Goal: Information Seeking & Learning: Find specific fact

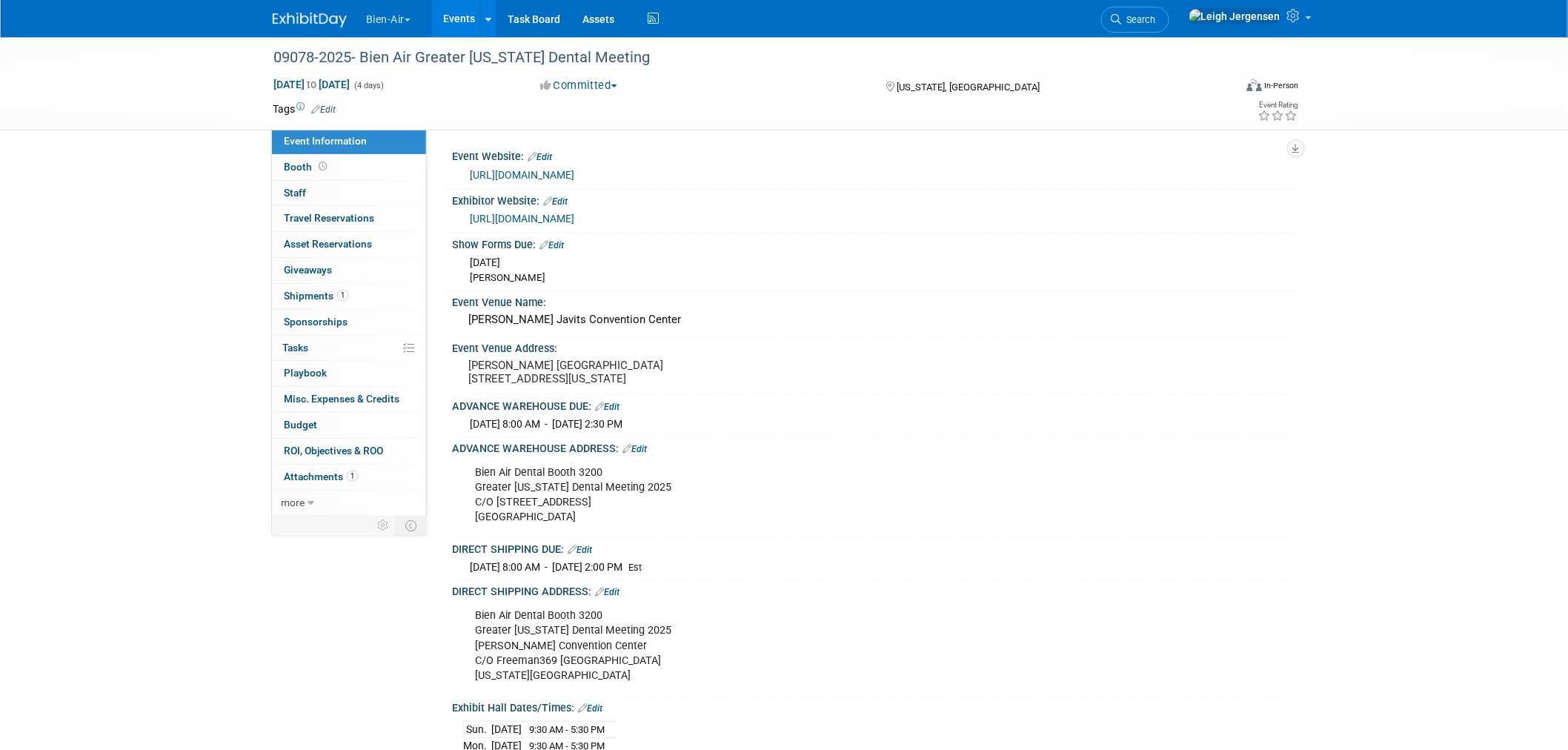
click at [381, 21] on button "Bien-Air" at bounding box center [397, 16] width 65 height 32
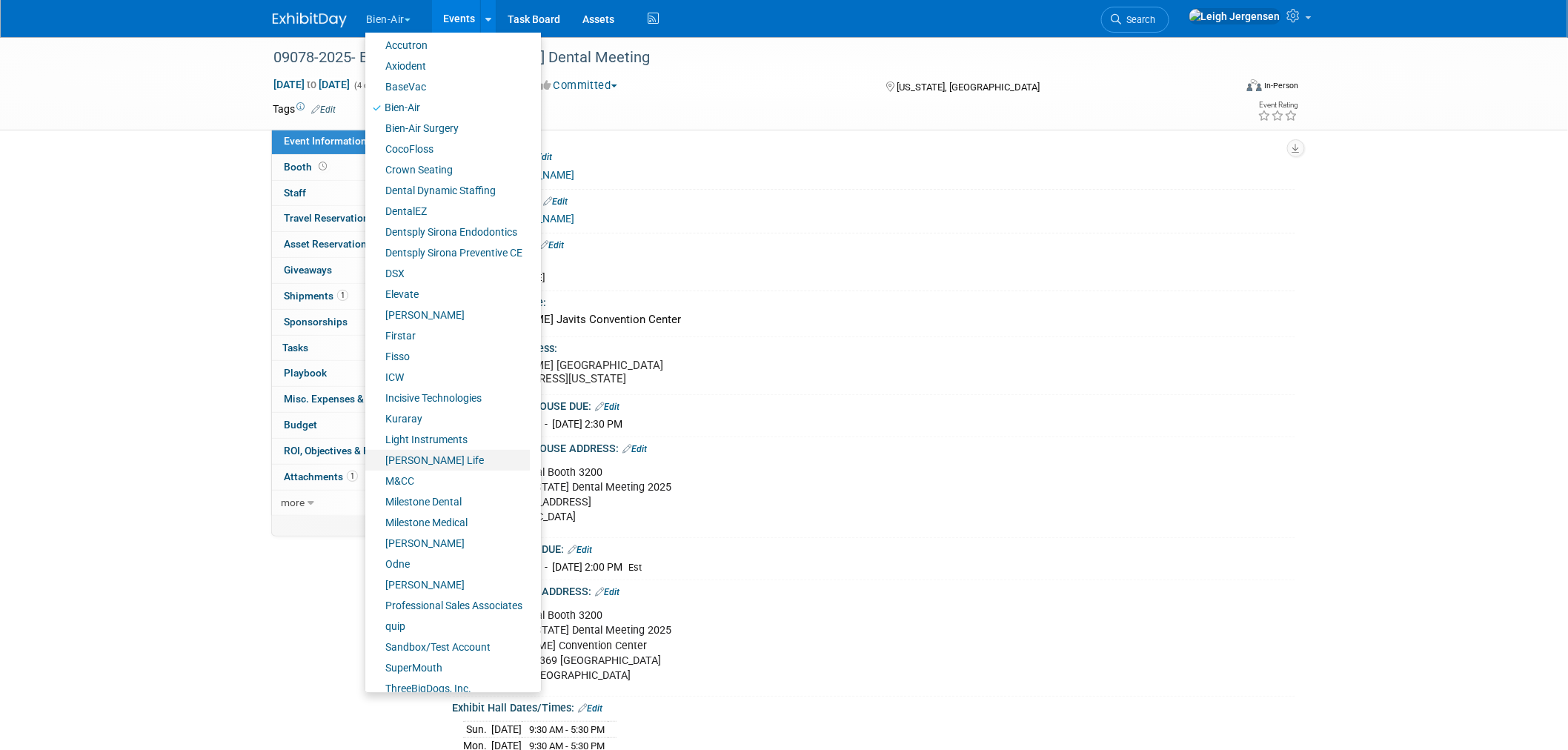
scroll to position [99, 0]
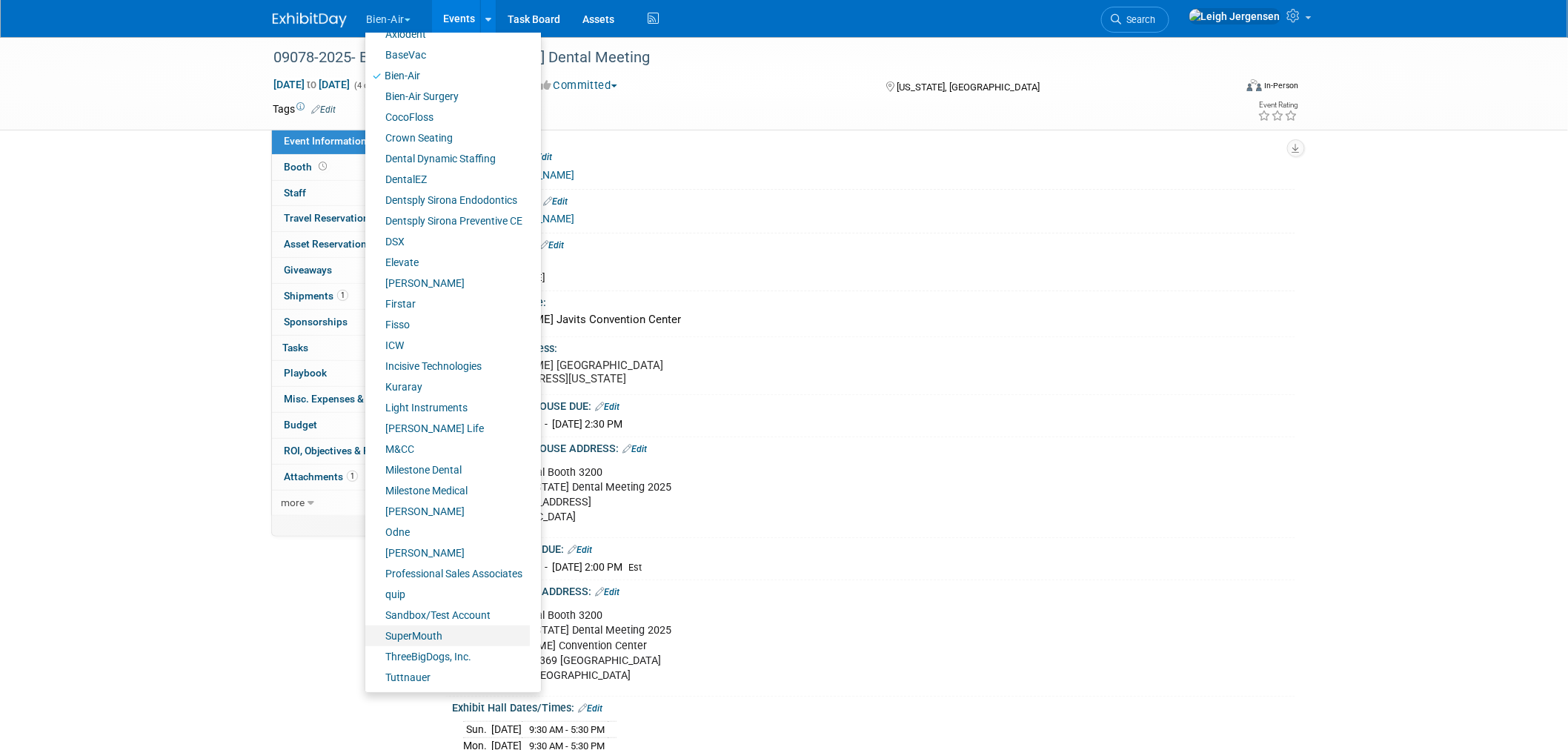
click at [420, 634] on link "SuperMouth" at bounding box center [448, 636] width 164 height 21
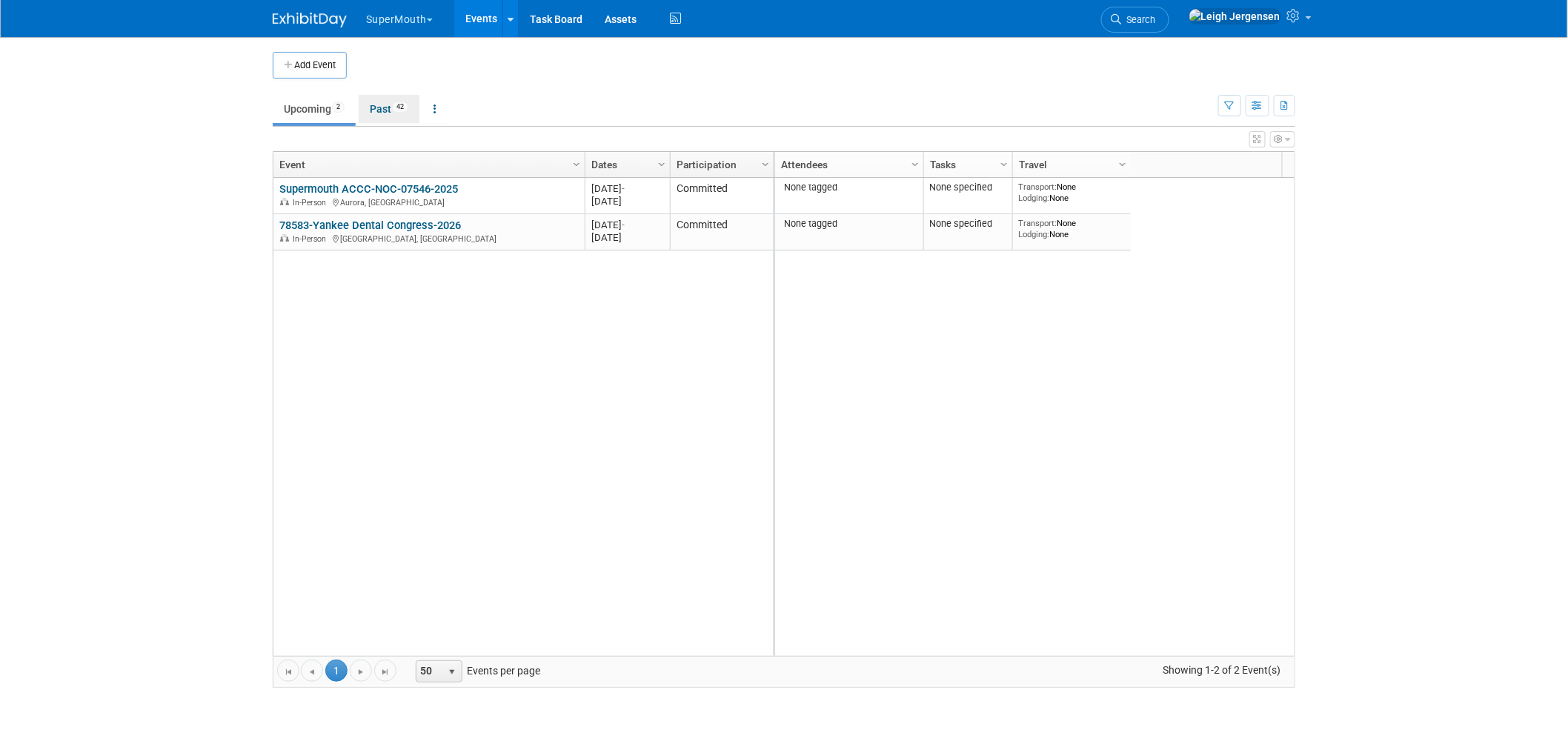
click at [389, 109] on link "Past 42" at bounding box center [389, 109] width 61 height 28
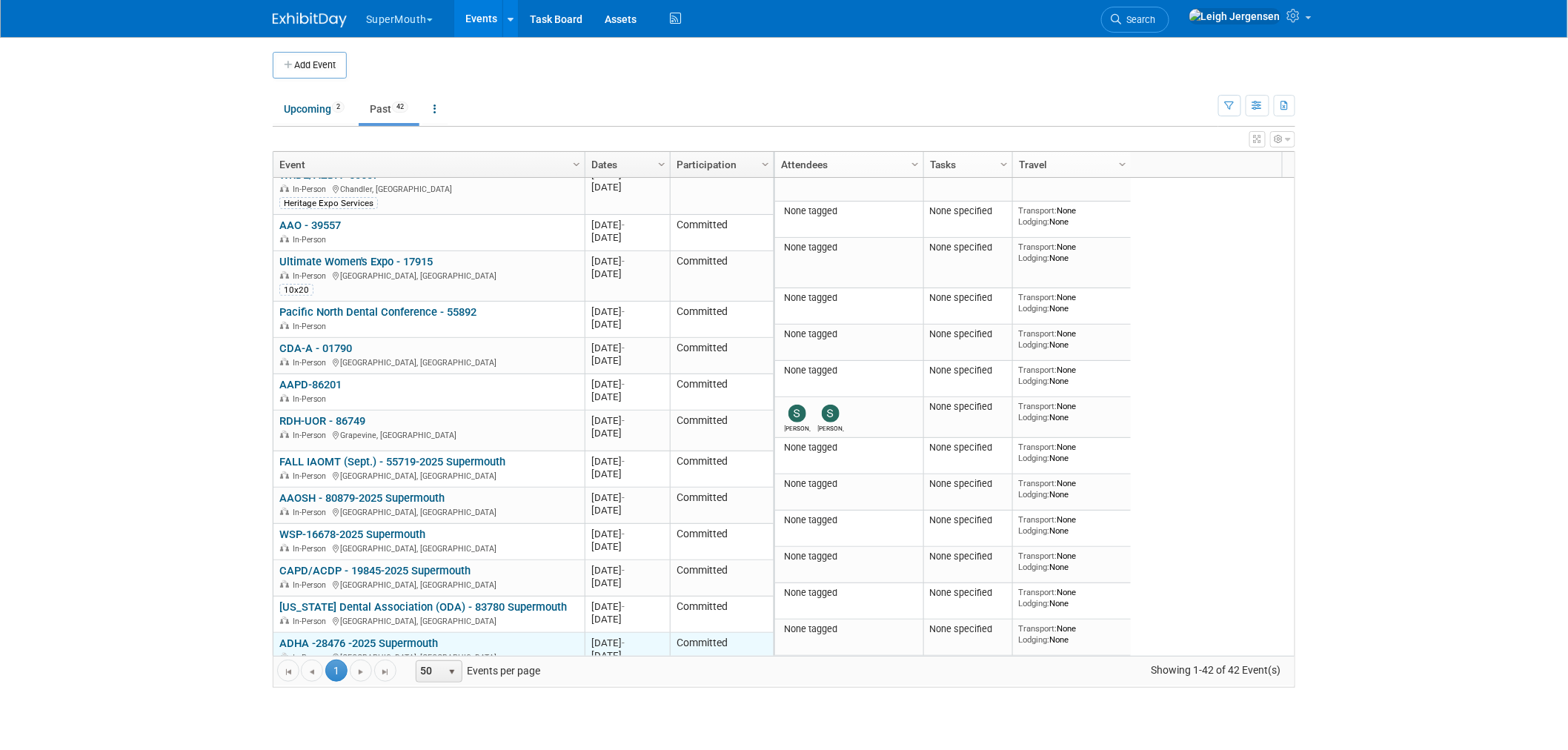
click at [382, 636] on link "ADHA -28476 -2025 Supermouth" at bounding box center [358, 642] width 158 height 13
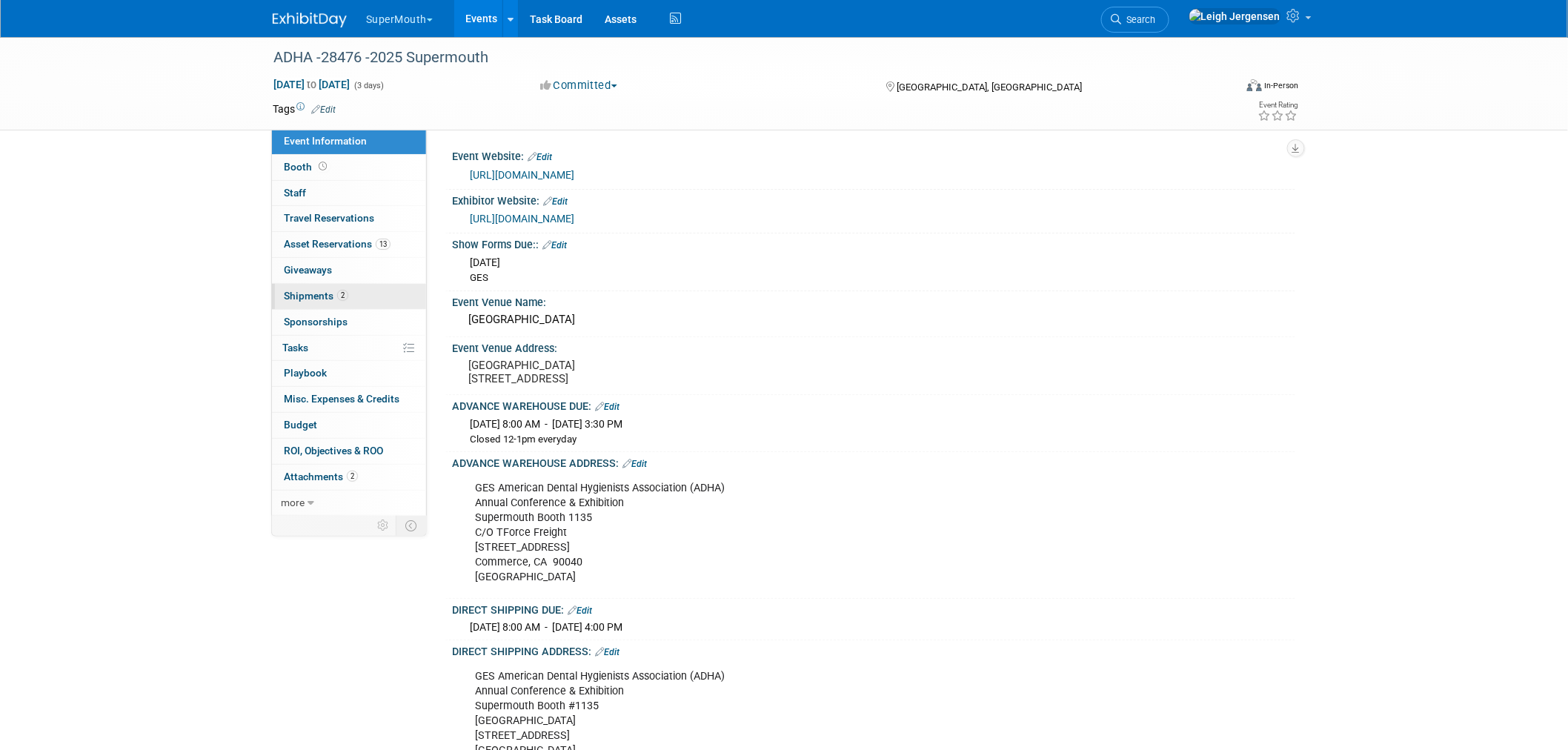
click at [329, 295] on span "Shipments 2" at bounding box center [316, 296] width 65 height 12
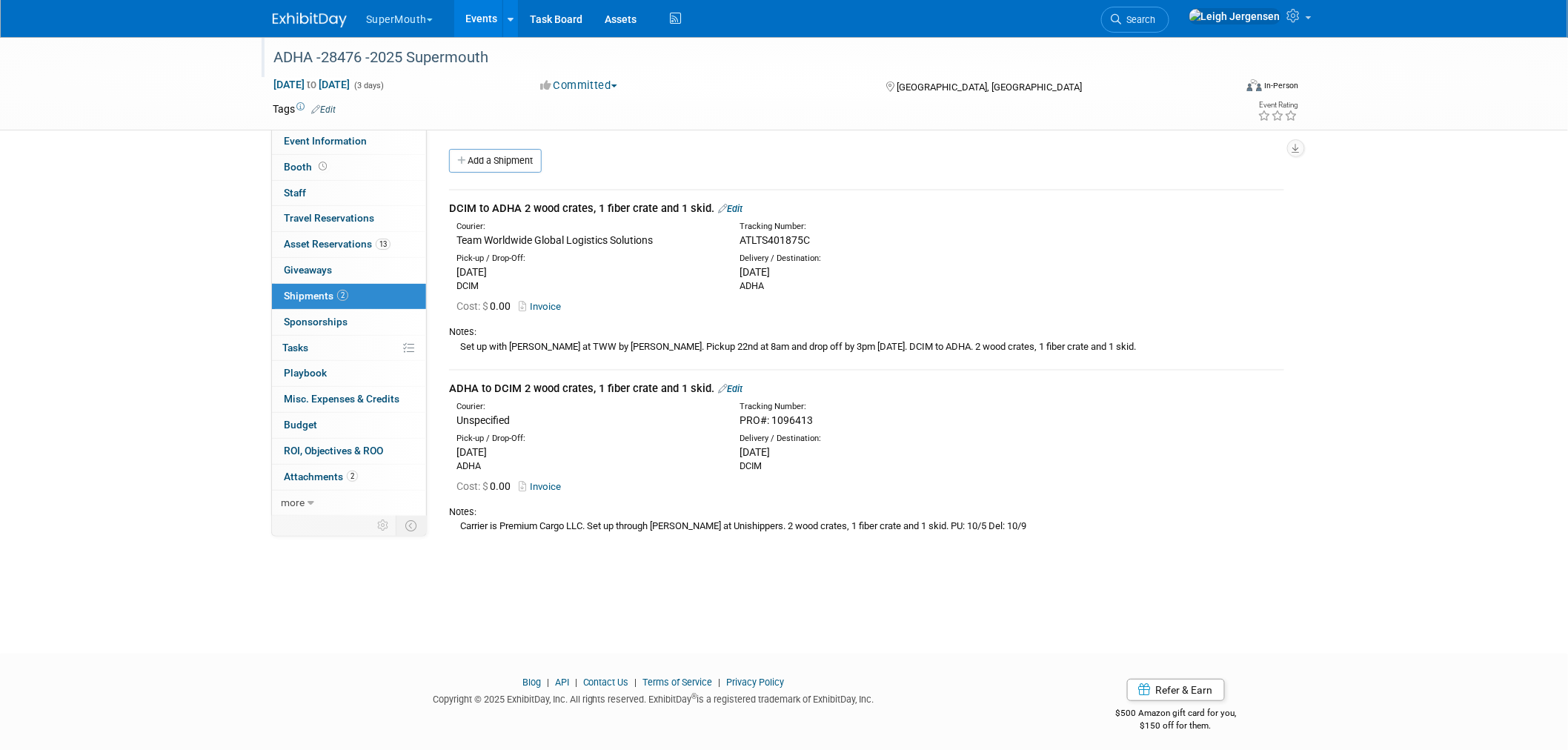
click at [304, 53] on div "ADHA -28476 -2025 Supermouth" at bounding box center [739, 58] width 943 height 27
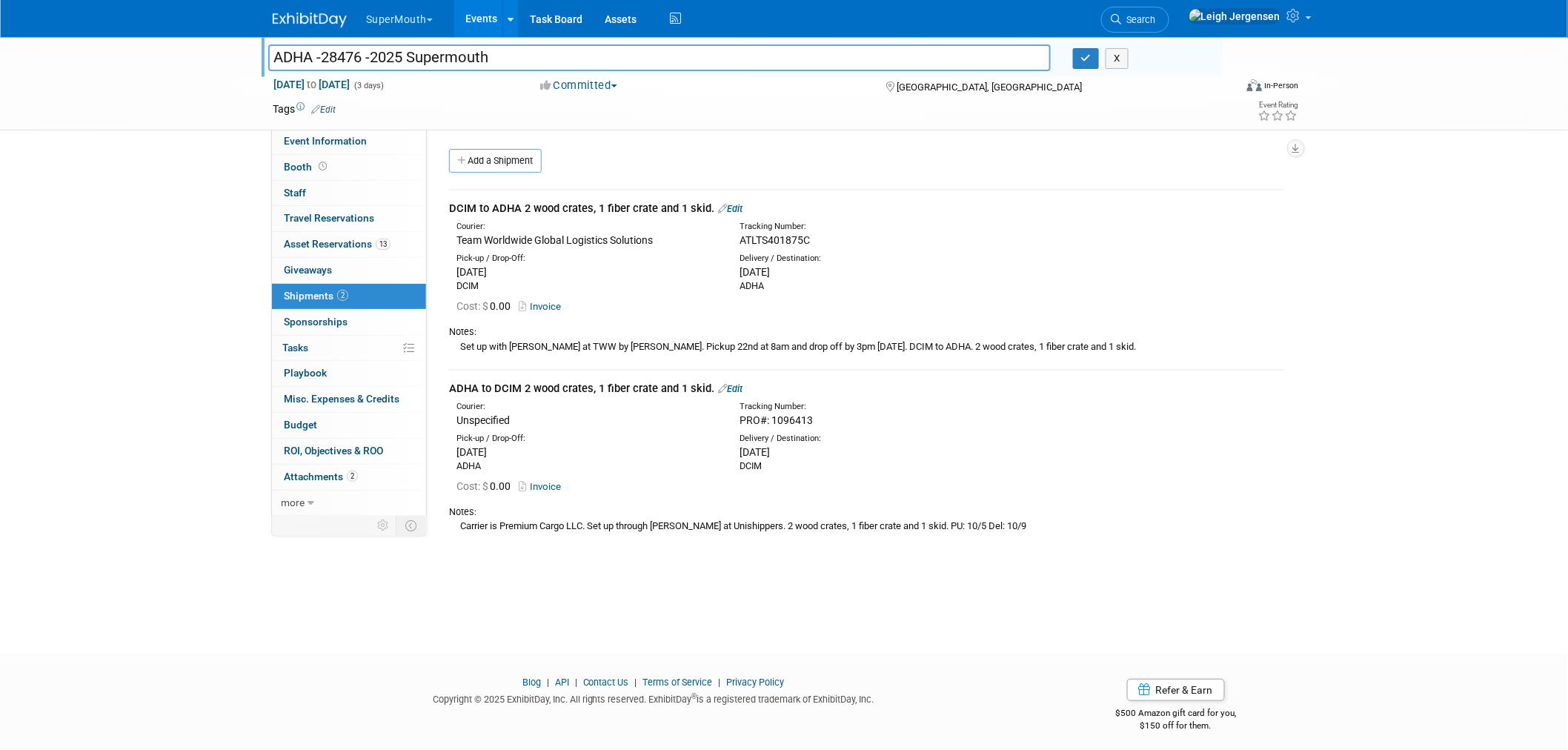
drag, startPoint x: 275, startPoint y: 56, endPoint x: 548, endPoint y: 53, distance: 273.0
click at [548, 53] on input "ADHA -28476 -2025 Supermouth" at bounding box center [659, 58] width 782 height 26
click at [545, 518] on div "Carrier is Premium Cargo LLC. Set up through Abby Pinkman at Unishippers. 2 woo…" at bounding box center [867, 526] width 836 height 16
click at [465, 520] on div "Carrier is Premium Cargo LLC. Set up through Abby Pinkman at Unishippers. 2 woo…" at bounding box center [867, 526] width 836 height 16
drag, startPoint x: 460, startPoint y: 523, endPoint x: 1137, endPoint y: 522, distance: 677.0
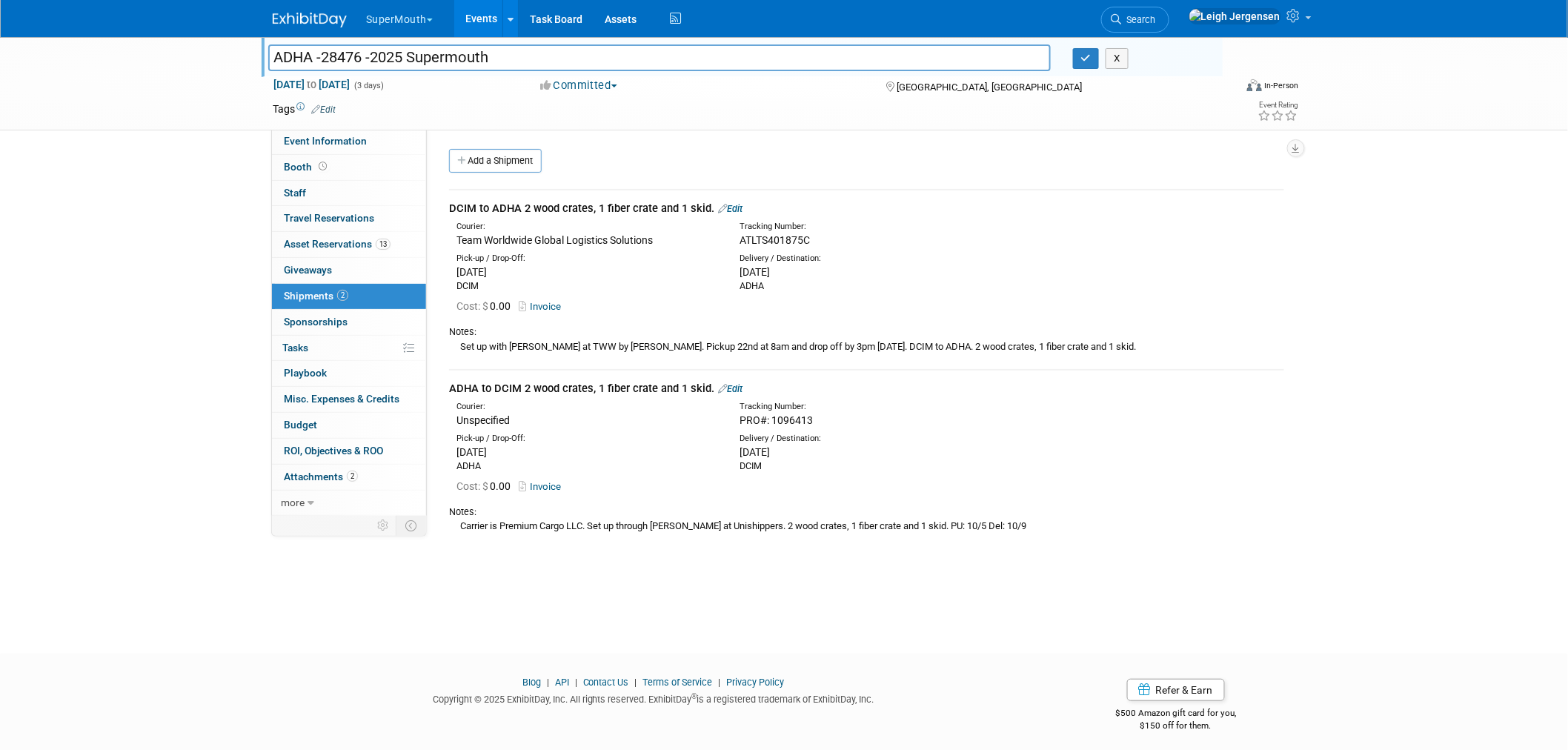
click at [1137, 522] on div "Carrier is Premium Cargo LLC. Set up through Abby Pinkman at Unishippers. 2 woo…" at bounding box center [867, 526] width 836 height 16
copy div "Carrier is Premium Cargo LLC. Set up through Abby Pinkman at Unishippers. 2 woo…"
click at [1120, 62] on button "X" at bounding box center [1117, 59] width 23 height 21
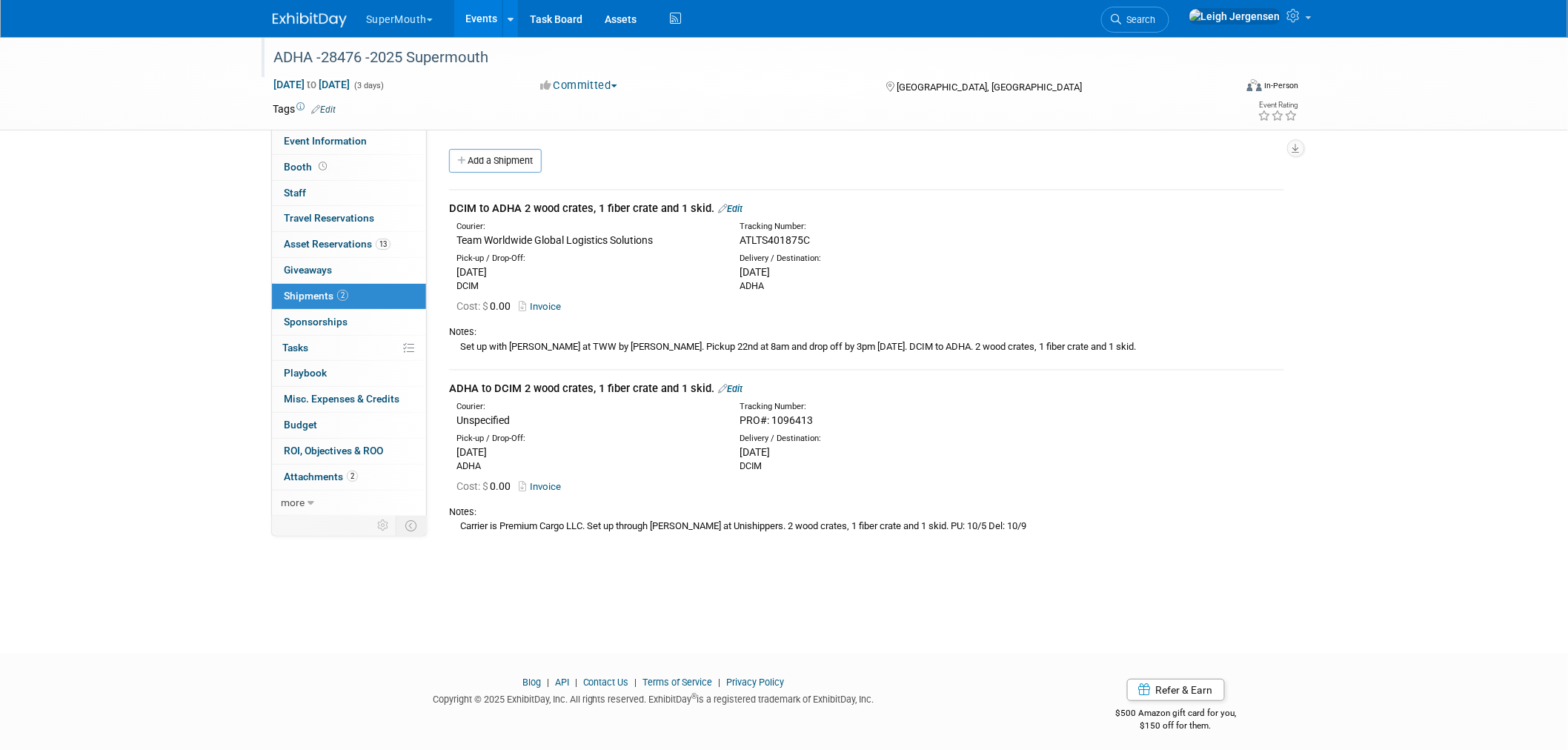
click at [419, 17] on button "SuperMouth" at bounding box center [407, 16] width 87 height 32
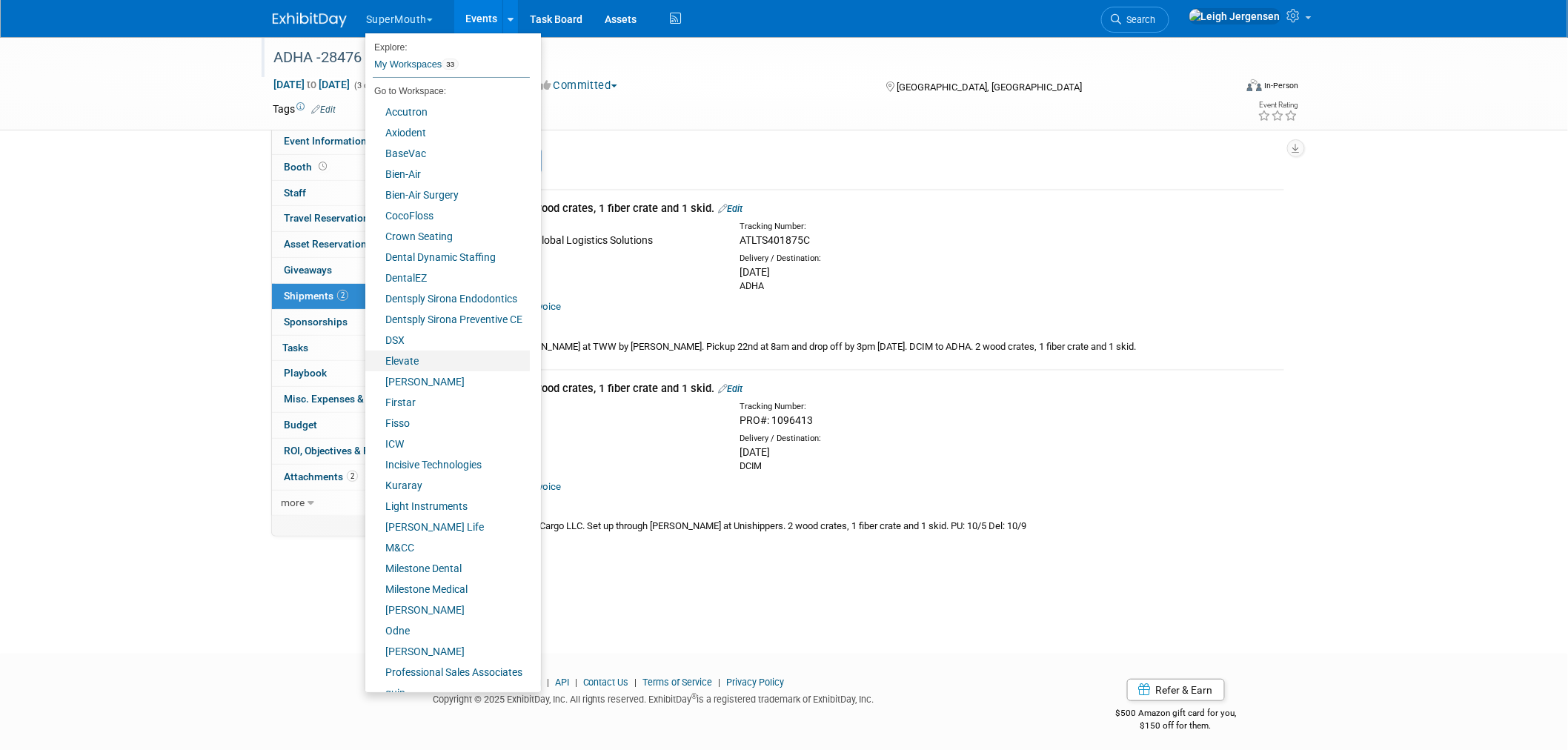
click at [413, 357] on link "Elevate" at bounding box center [448, 361] width 164 height 21
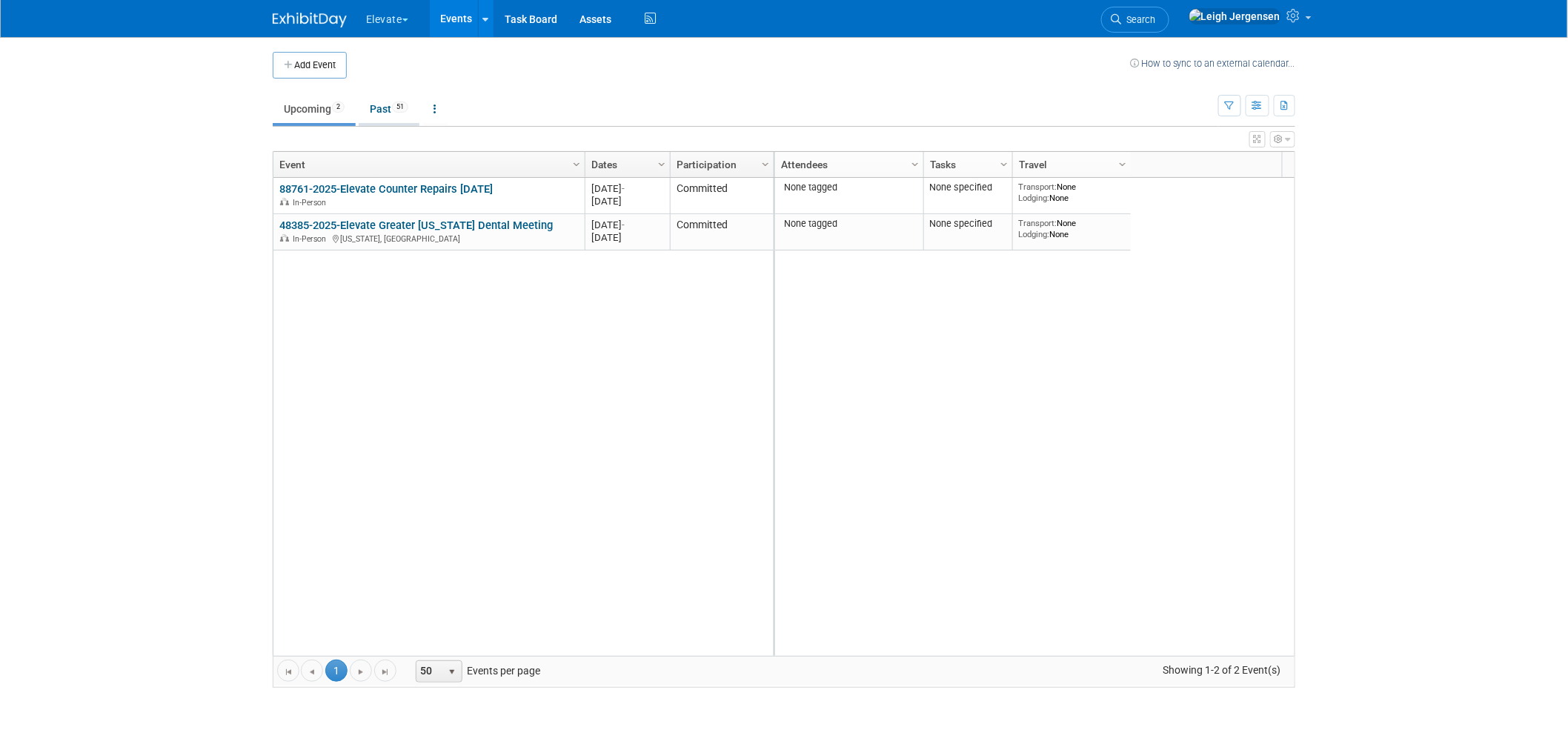
click at [380, 112] on link "Past 51" at bounding box center [389, 109] width 61 height 28
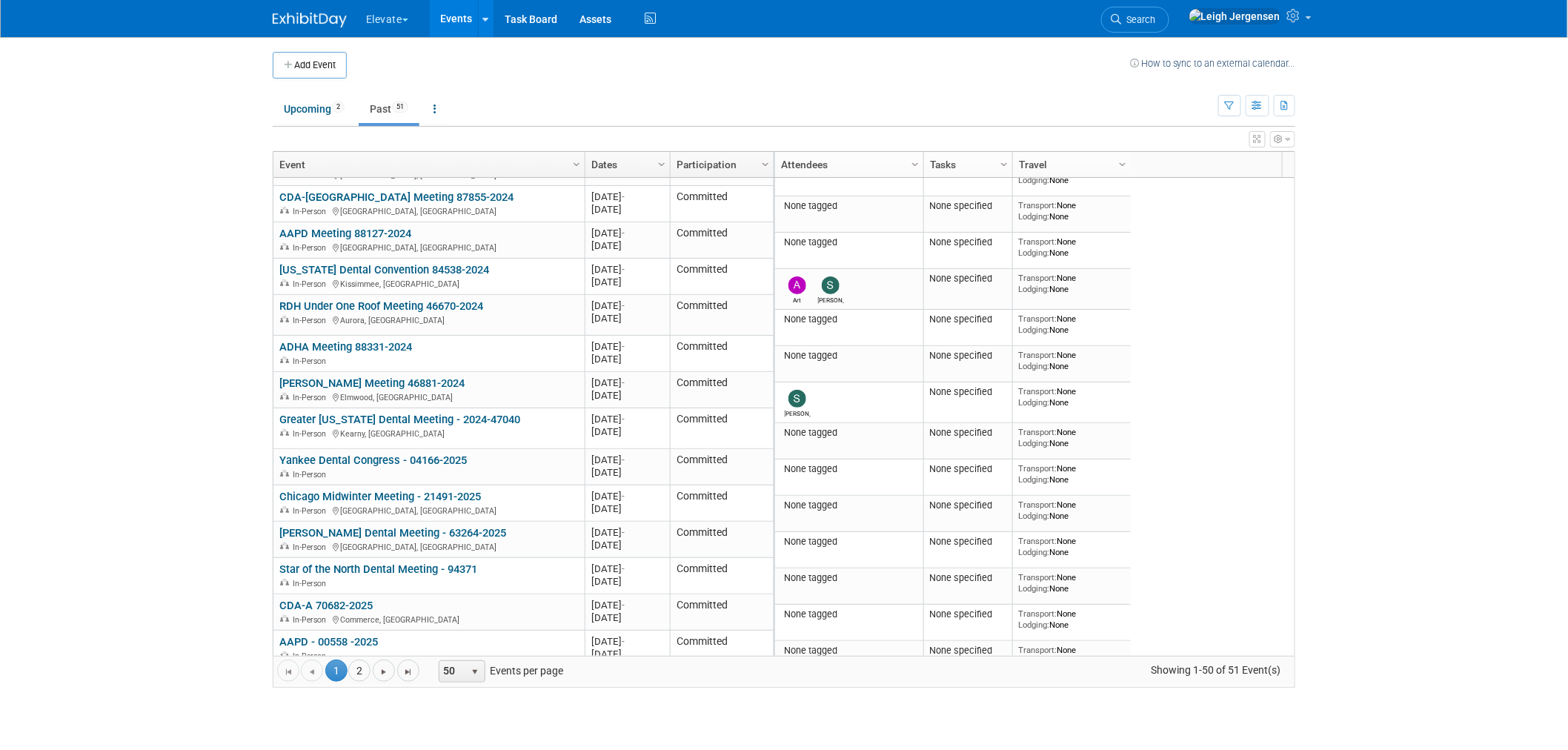
scroll to position [1347, 0]
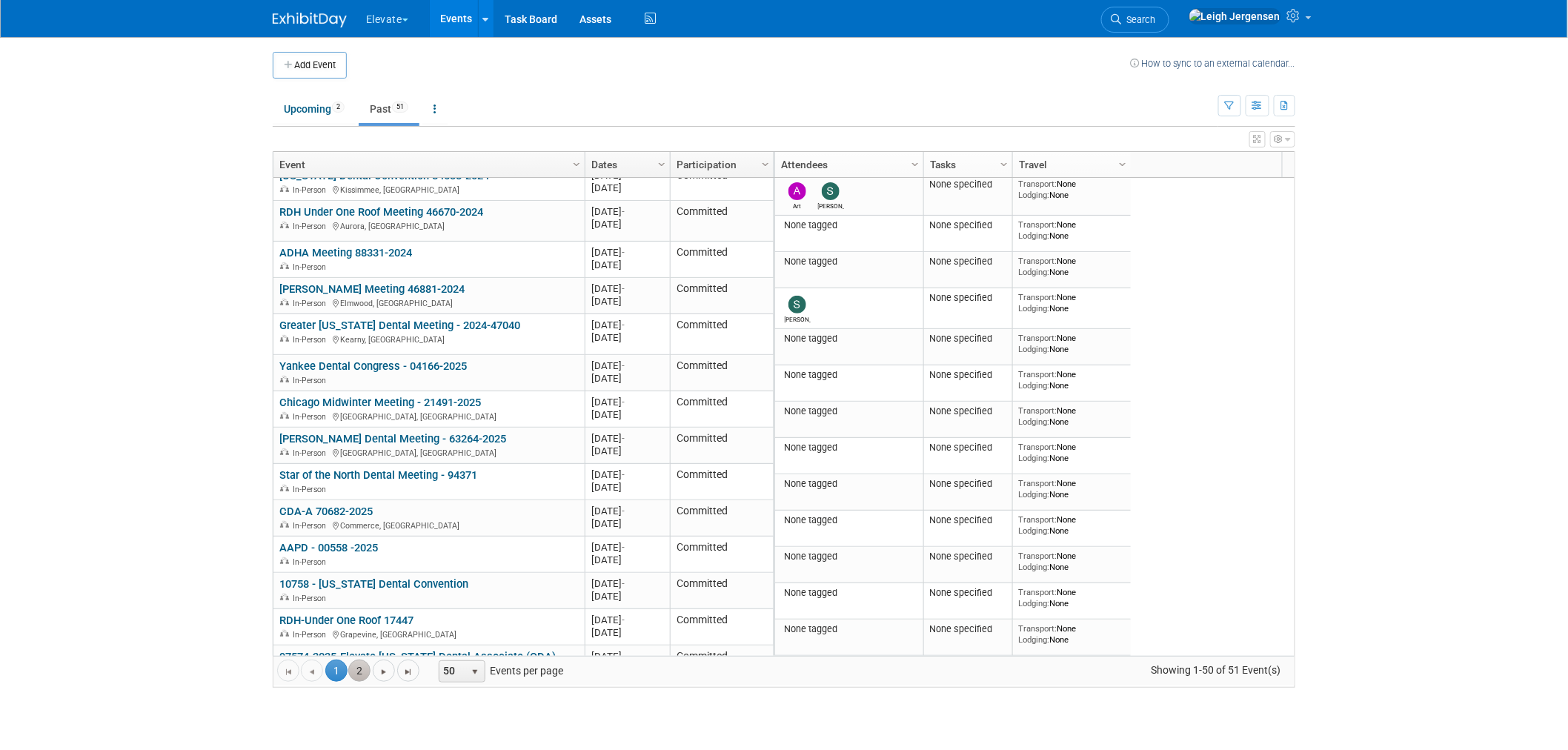
click at [362, 667] on link "2" at bounding box center [359, 670] width 22 height 22
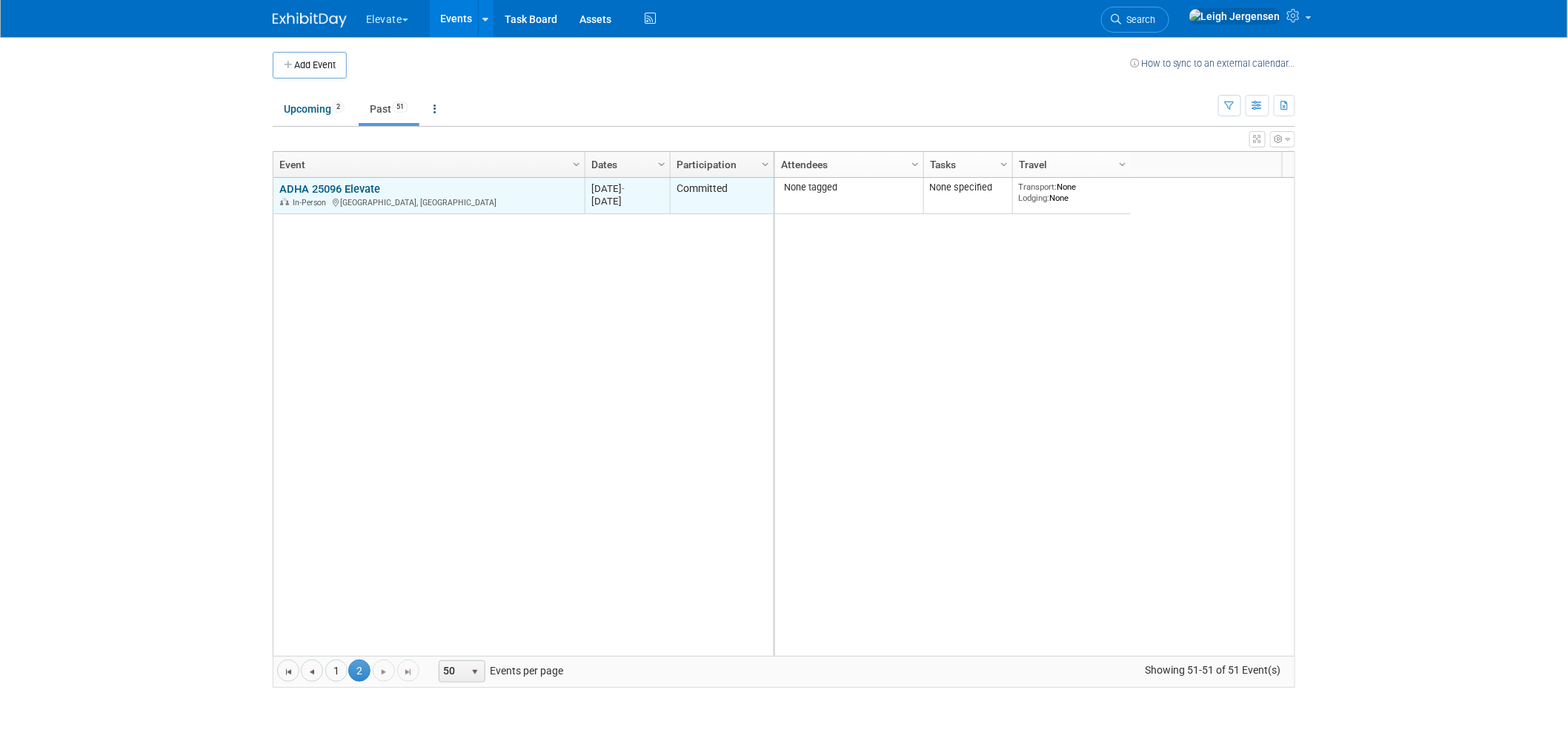
click at [368, 186] on link "ADHA 25096 Elevate" at bounding box center [330, 189] width 101 height 13
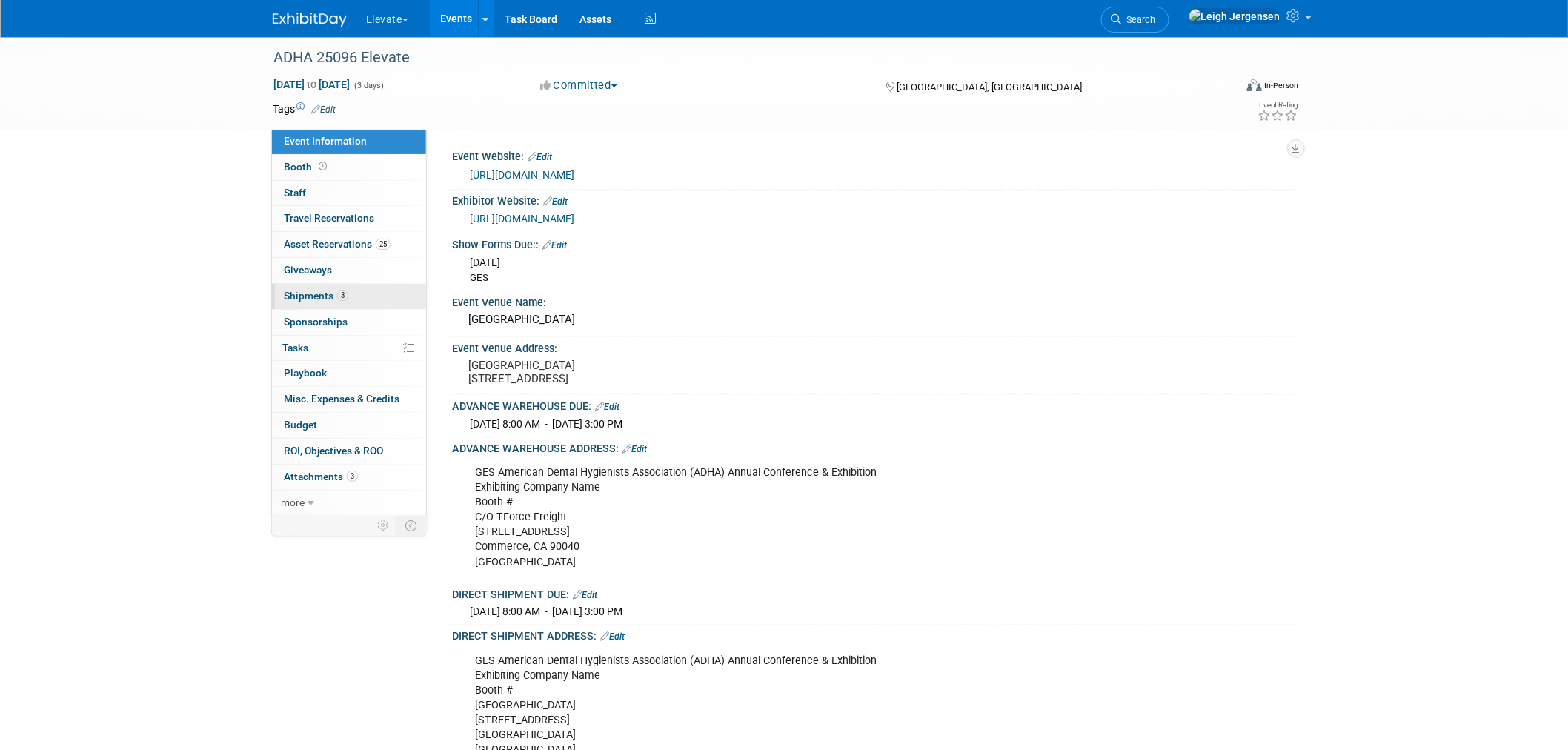
click at [302, 295] on span "Shipments 3" at bounding box center [316, 296] width 65 height 12
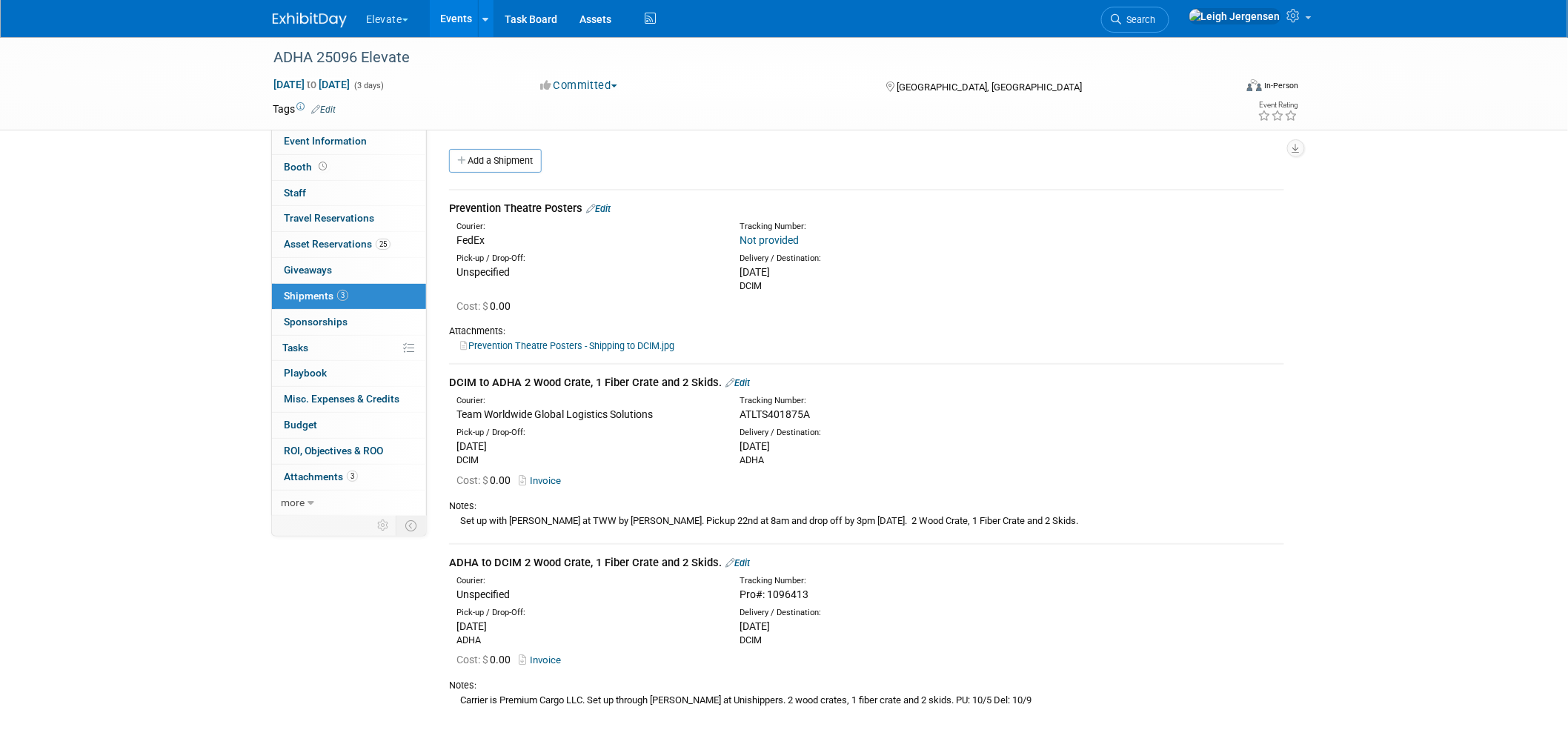
click at [458, 699] on div "Carrier is Premium Cargo LLC. Set up through Abby Pinkman at Unishippers. 2 woo…" at bounding box center [867, 700] width 836 height 16
drag, startPoint x: 461, startPoint y: 698, endPoint x: 1061, endPoint y: 700, distance: 600.0
click at [1061, 700] on div "Carrier is Premium Cargo LLC. Set up through Abby Pinkman at Unishippers. 2 woo…" at bounding box center [867, 700] width 836 height 16
copy div "Carrier is Premium Cargo LLC. Set up through Abby Pinkman at Unishippers. 2 woo…"
click at [336, 70] on div "ADHA 25096 Elevate" at bounding box center [739, 58] width 943 height 27
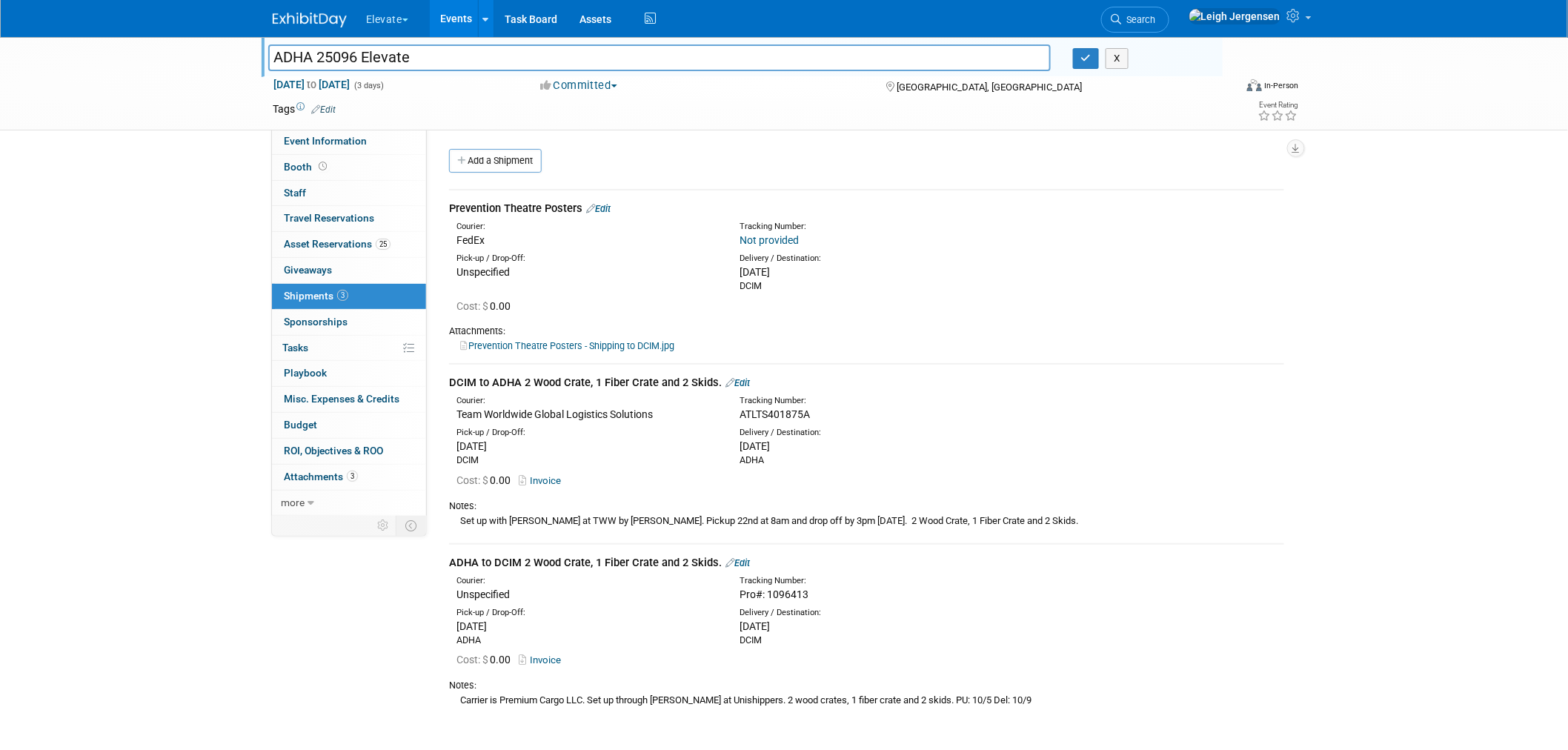
drag, startPoint x: 433, startPoint y: 55, endPoint x: 245, endPoint y: 67, distance: 188.4
click at [245, 67] on div "ADHA 25096 Elevate ADHA 25096 Elevate X Oct 3, 2025 to Oct 5, 2025 (3 days) Oct…" at bounding box center [784, 83] width 1568 height 94
click at [1124, 54] on button "X" at bounding box center [1117, 59] width 23 height 21
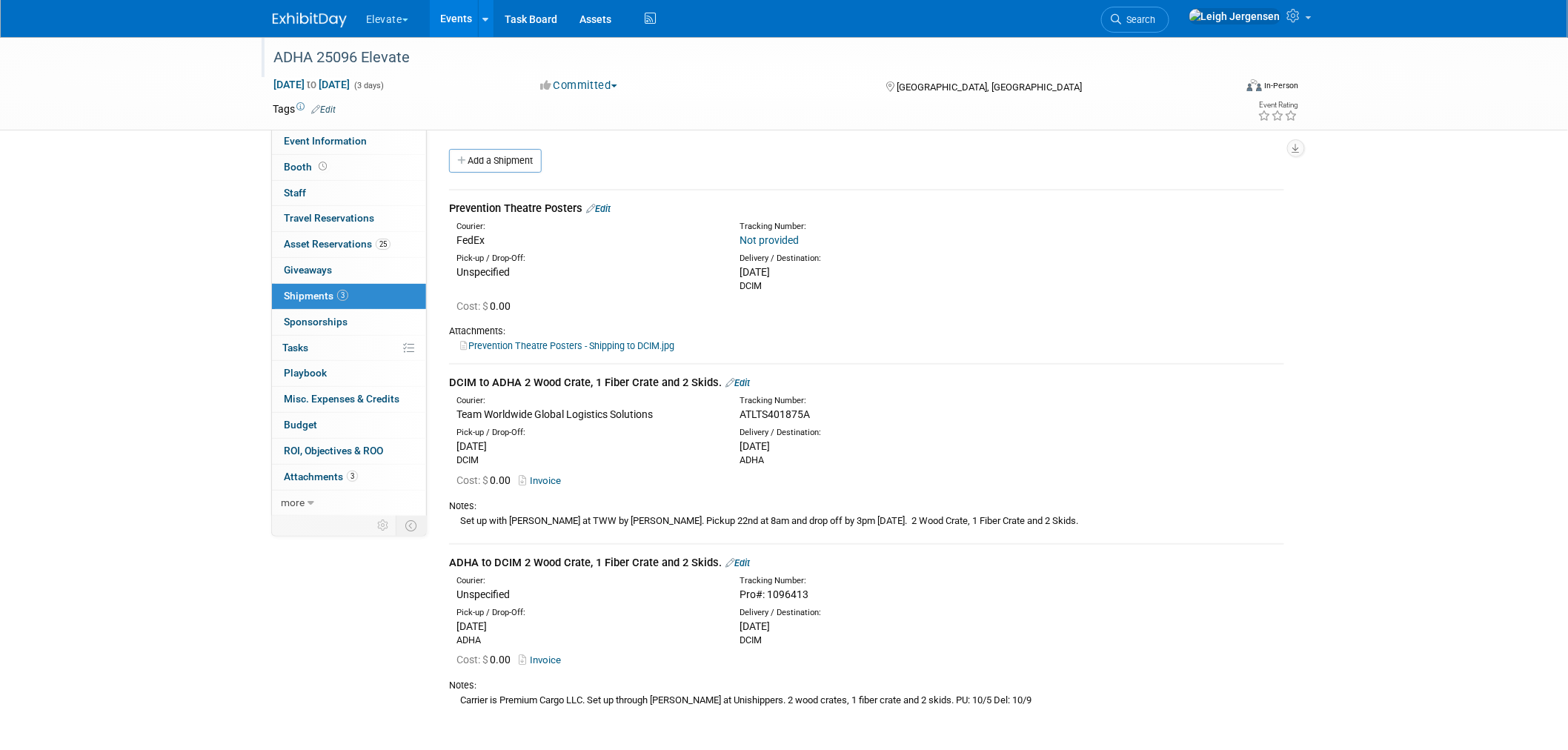
click at [378, 11] on button "Elevate" at bounding box center [395, 16] width 62 height 32
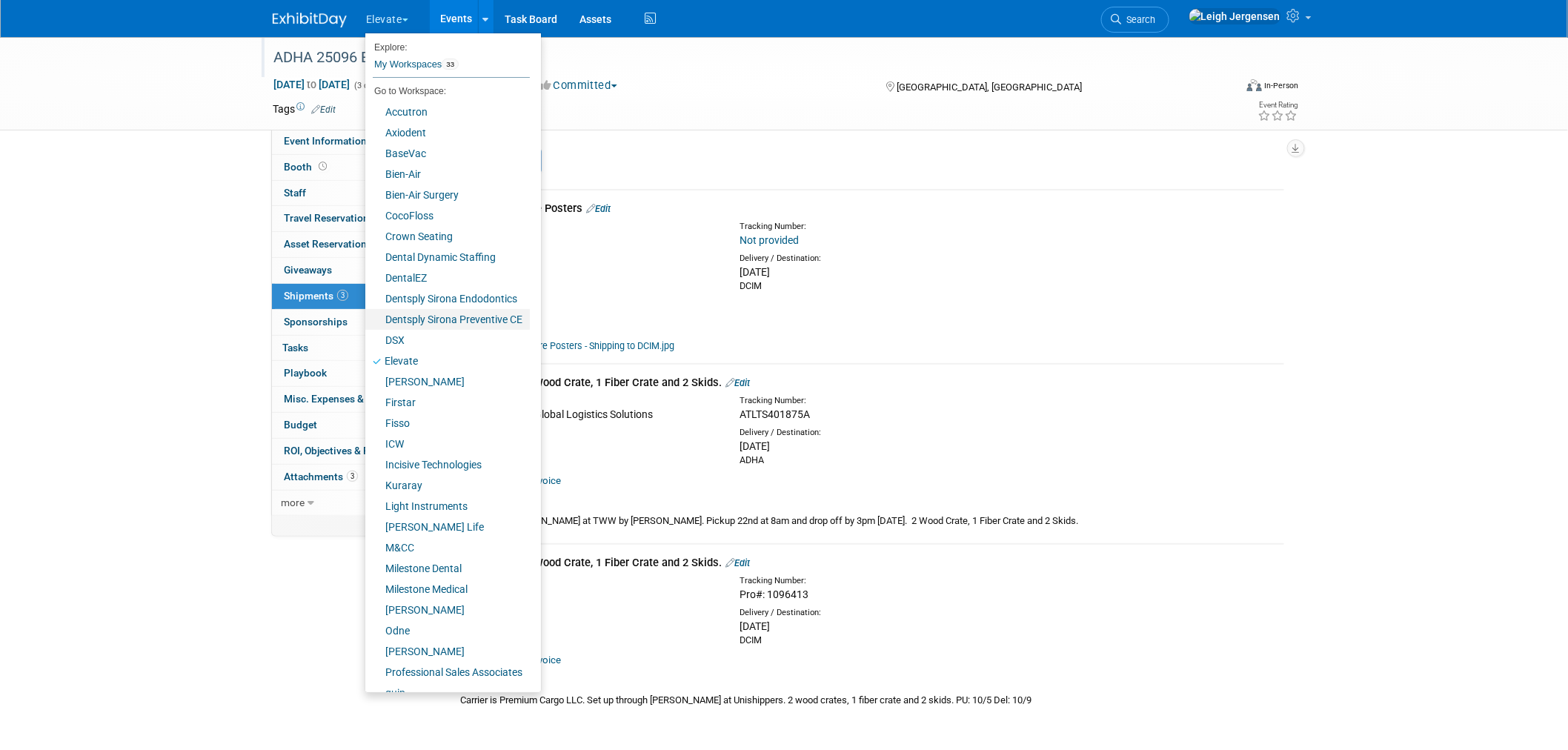
click at [457, 315] on link "Dentsply Sirona Preventive CE" at bounding box center [448, 320] width 164 height 21
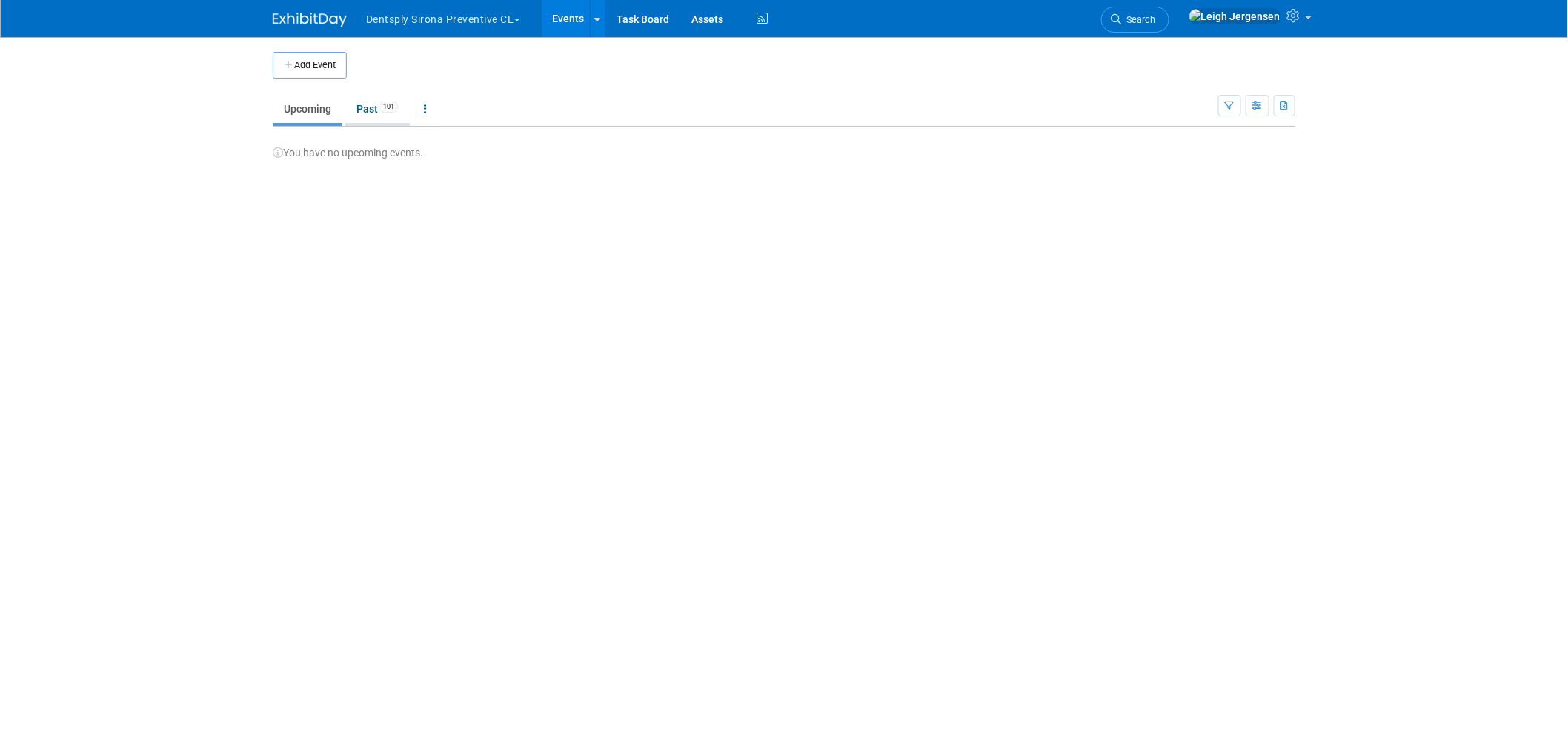
click at [369, 107] on link "Past 101" at bounding box center [378, 109] width 65 height 28
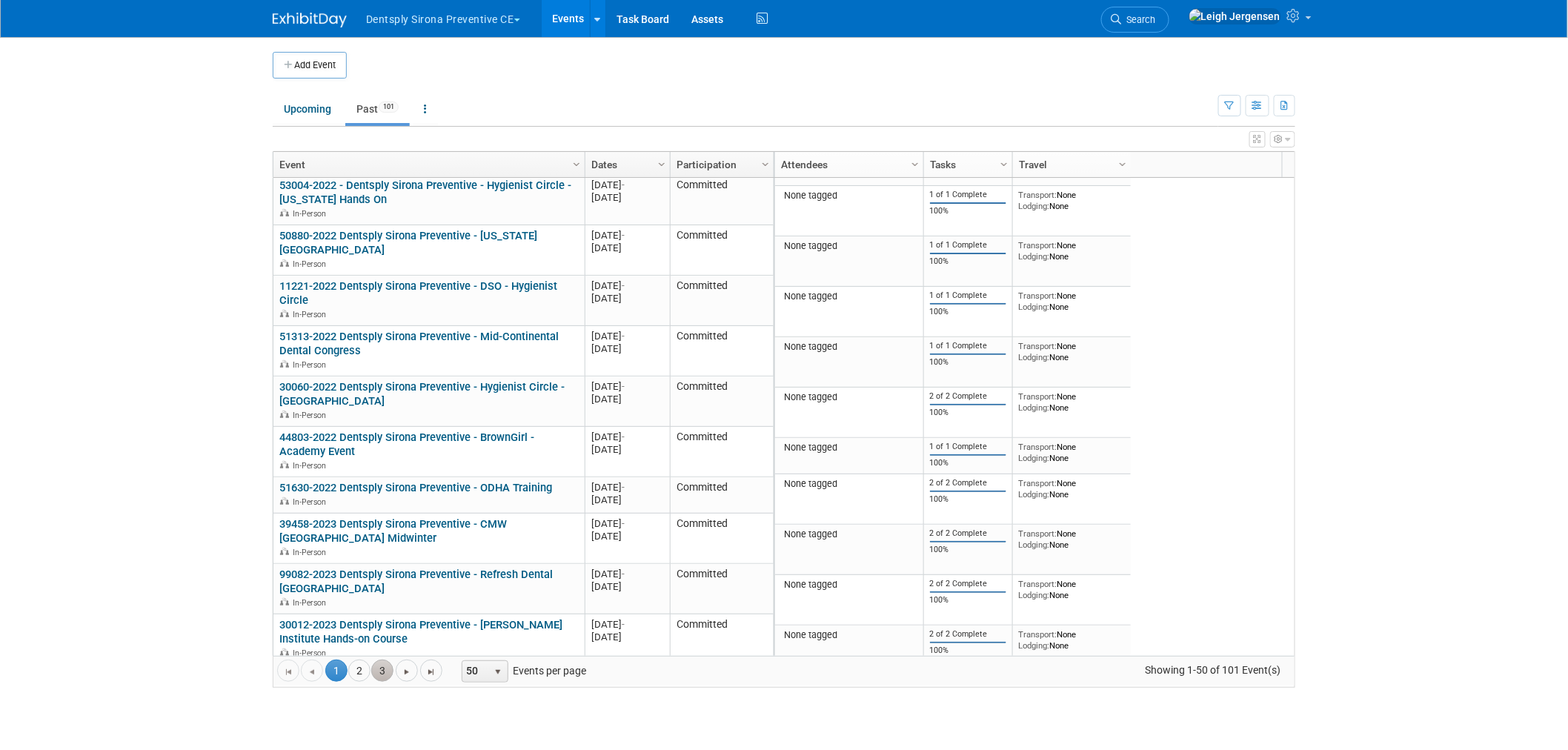
click at [387, 669] on link "3" at bounding box center [382, 670] width 22 height 22
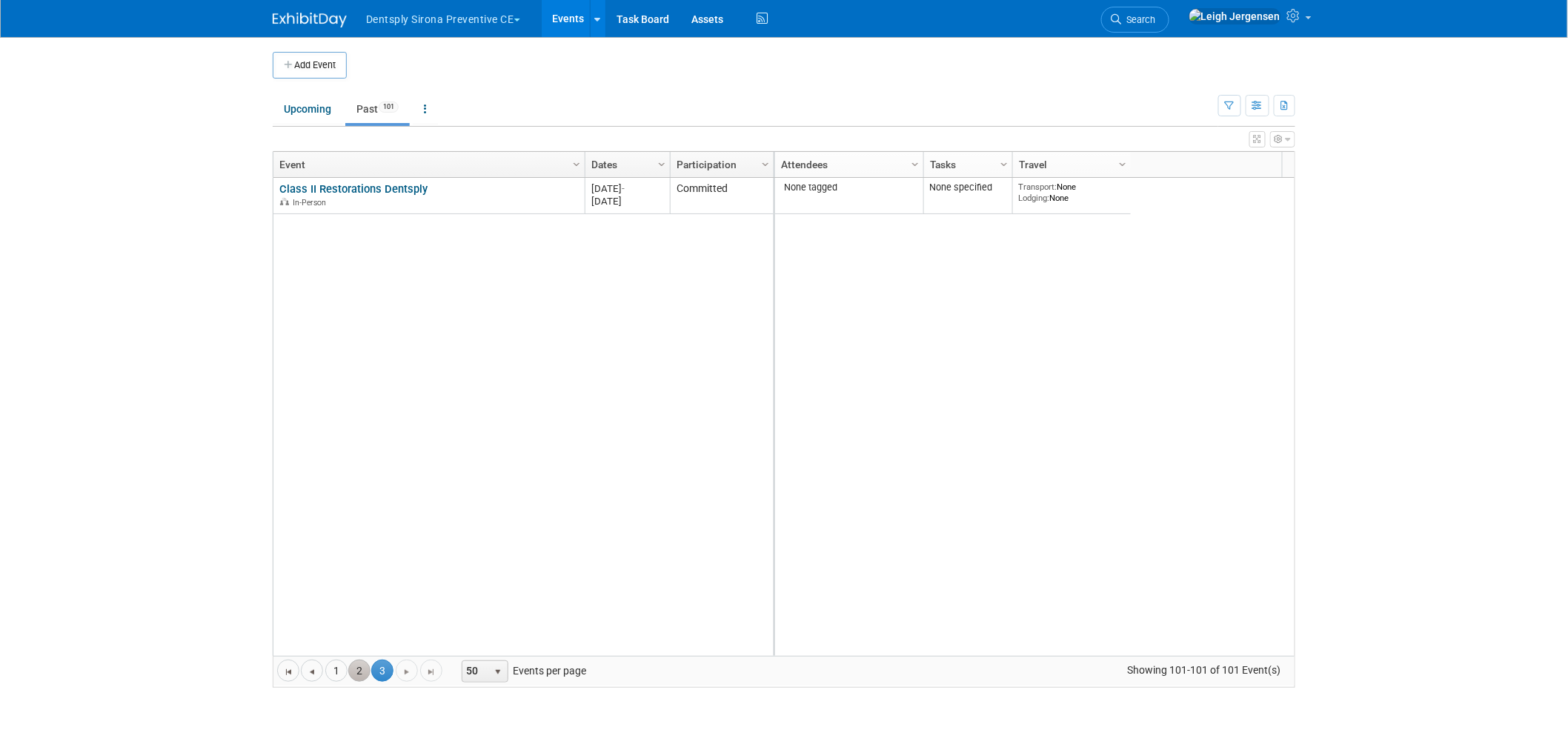
click at [361, 675] on link "2" at bounding box center [359, 670] width 22 height 22
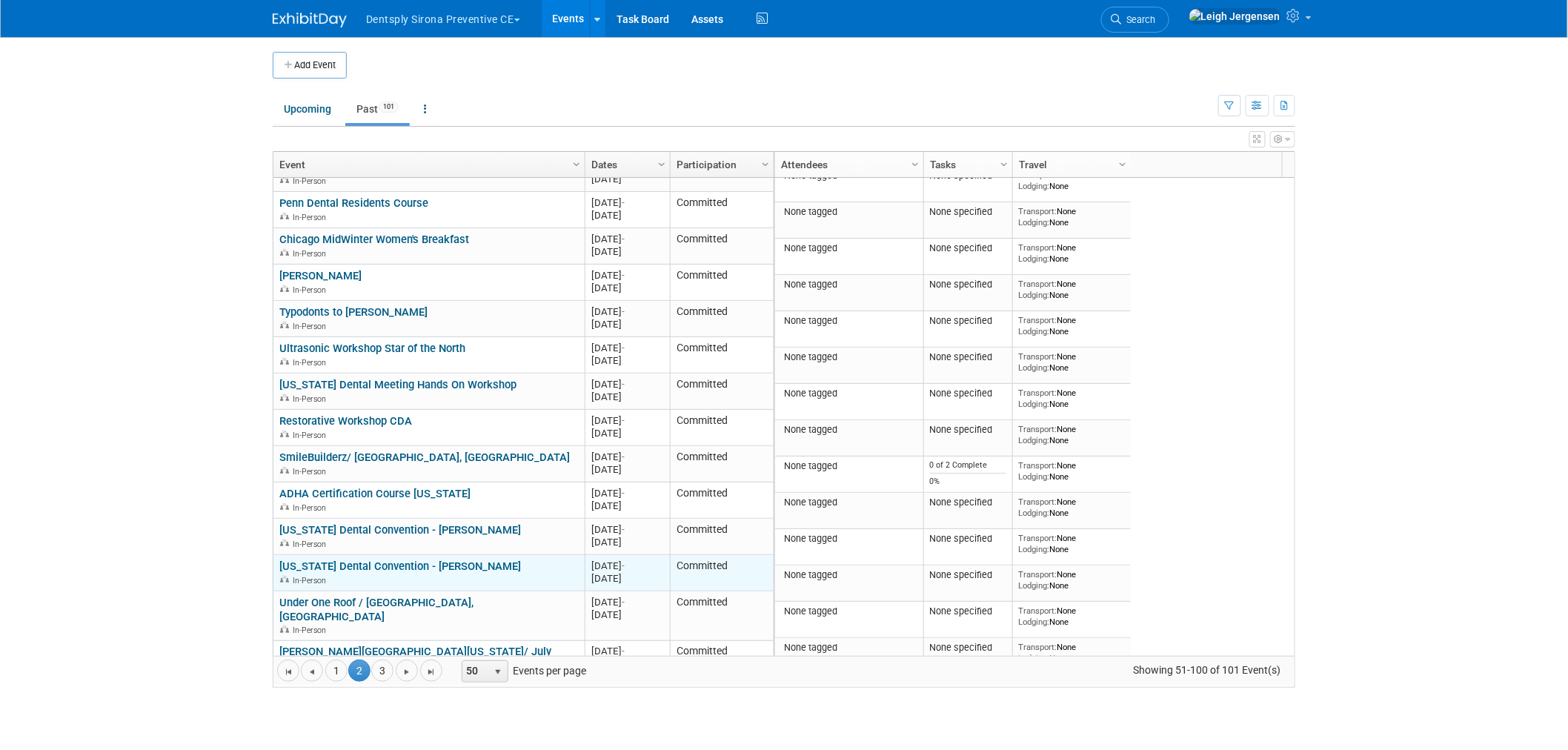
scroll to position [1338, 0]
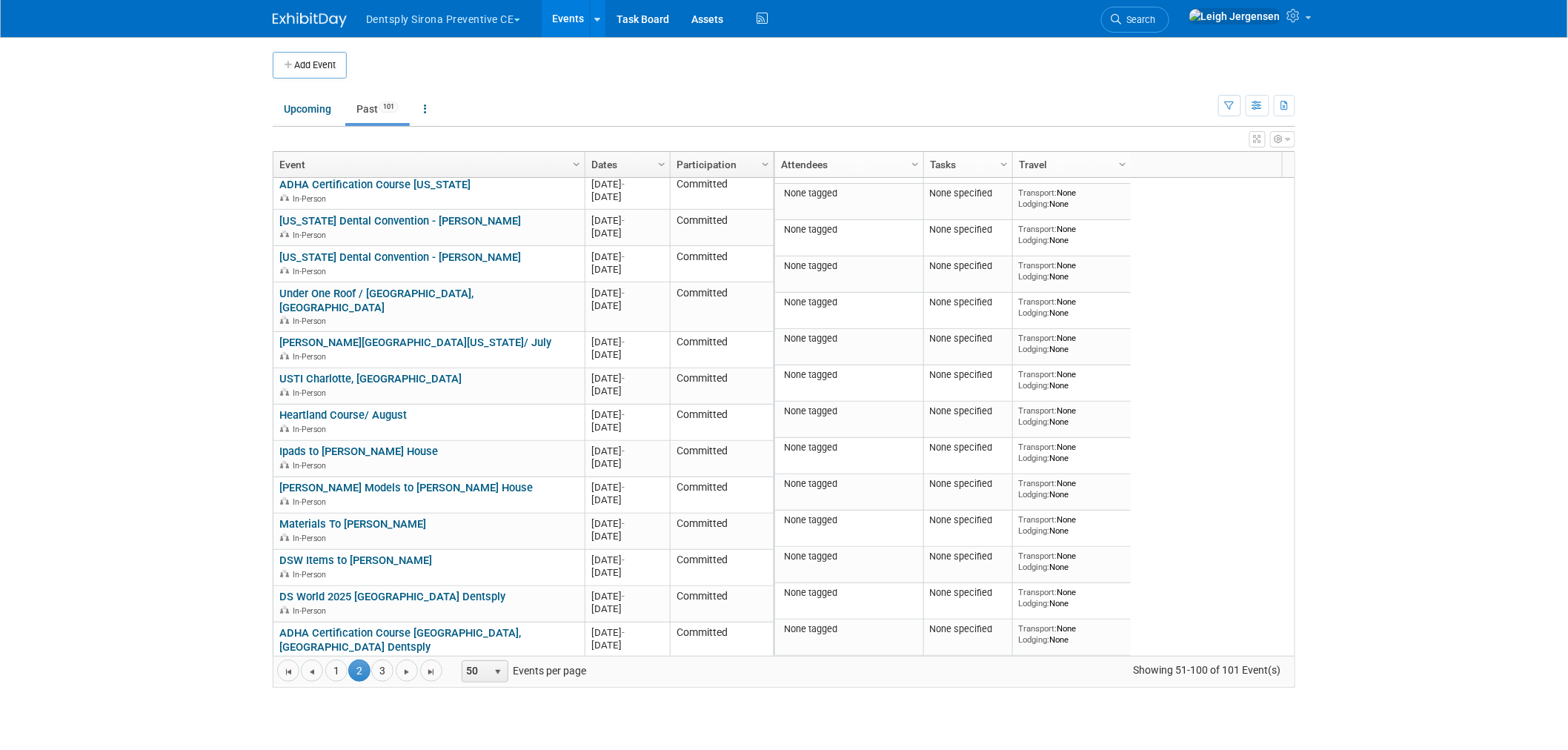
click at [378, 627] on link "ADHA Certification Course [GEOGRAPHIC_DATA], [GEOGRAPHIC_DATA] Dentsply" at bounding box center [400, 640] width 241 height 27
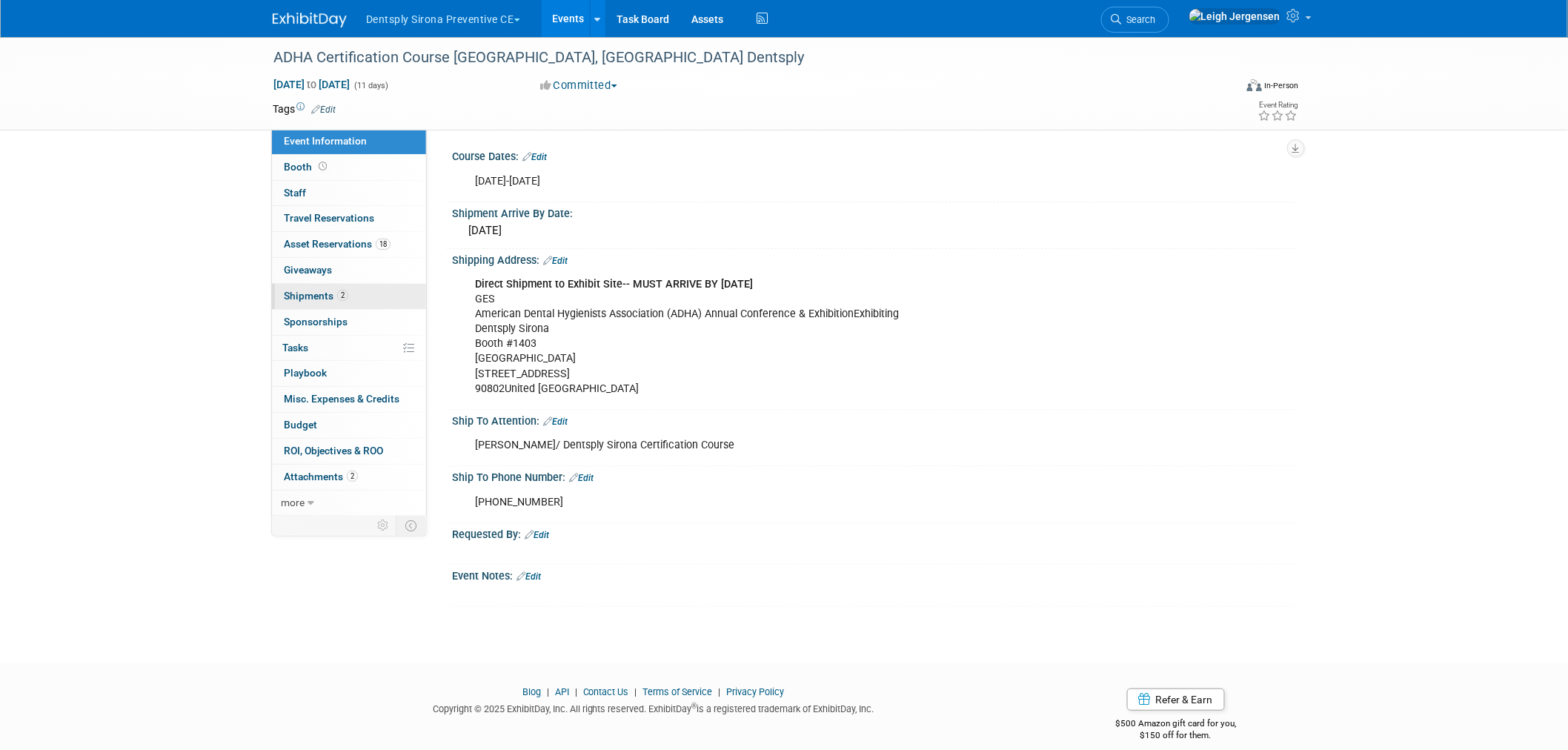
click at [309, 291] on span "Shipments 2" at bounding box center [316, 296] width 65 height 12
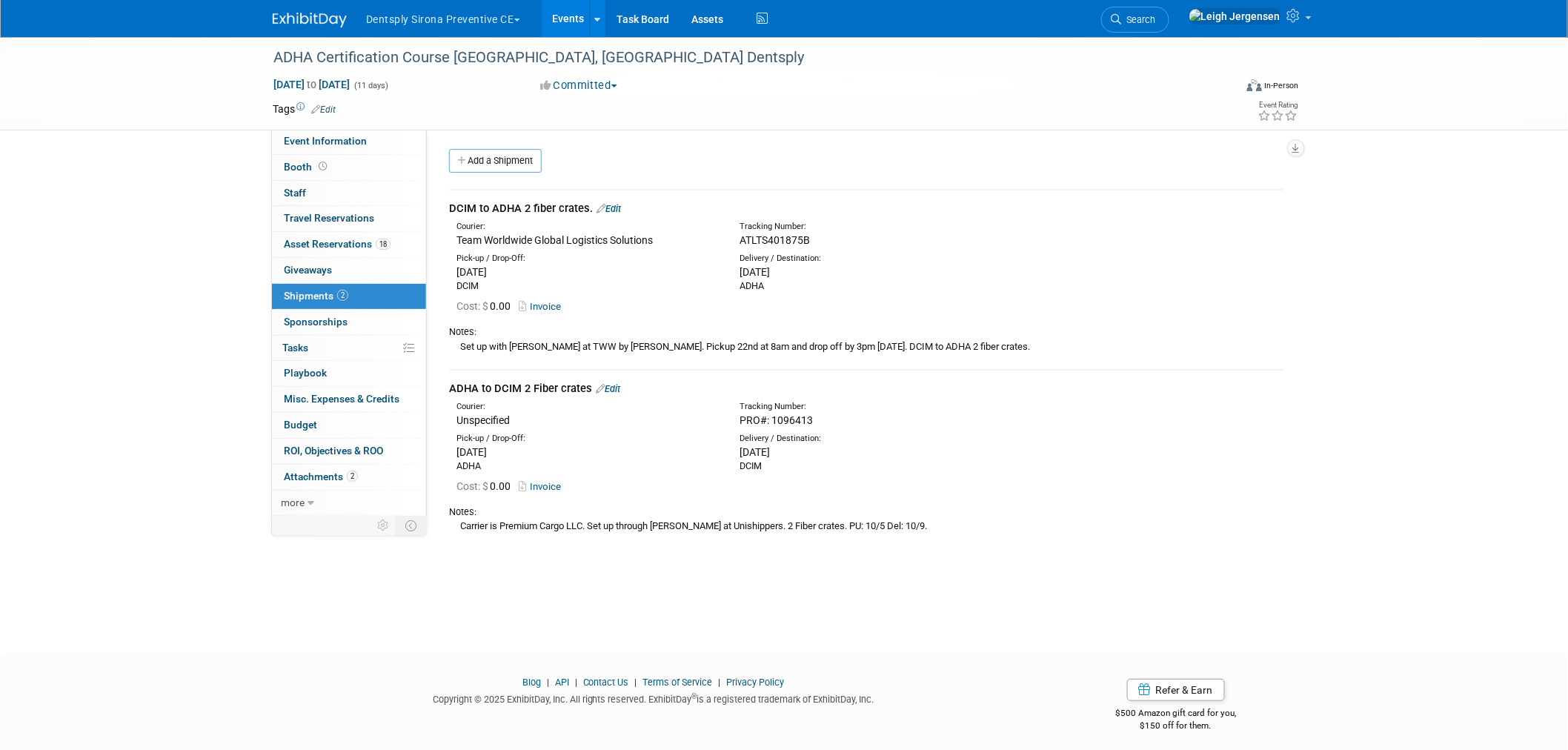
drag, startPoint x: 462, startPoint y: 524, endPoint x: 979, endPoint y: 515, distance: 517.1
click at [978, 518] on div "Carrier is Premium Cargo LLC. Set up through [PERSON_NAME] at Unishippers. 2 Fi…" at bounding box center [867, 526] width 836 height 16
copy div "Carrier is Premium Cargo LLC. Set up through [PERSON_NAME] at Unishippers. 2 Fi…"
